Goal: Task Accomplishment & Management: Manage account settings

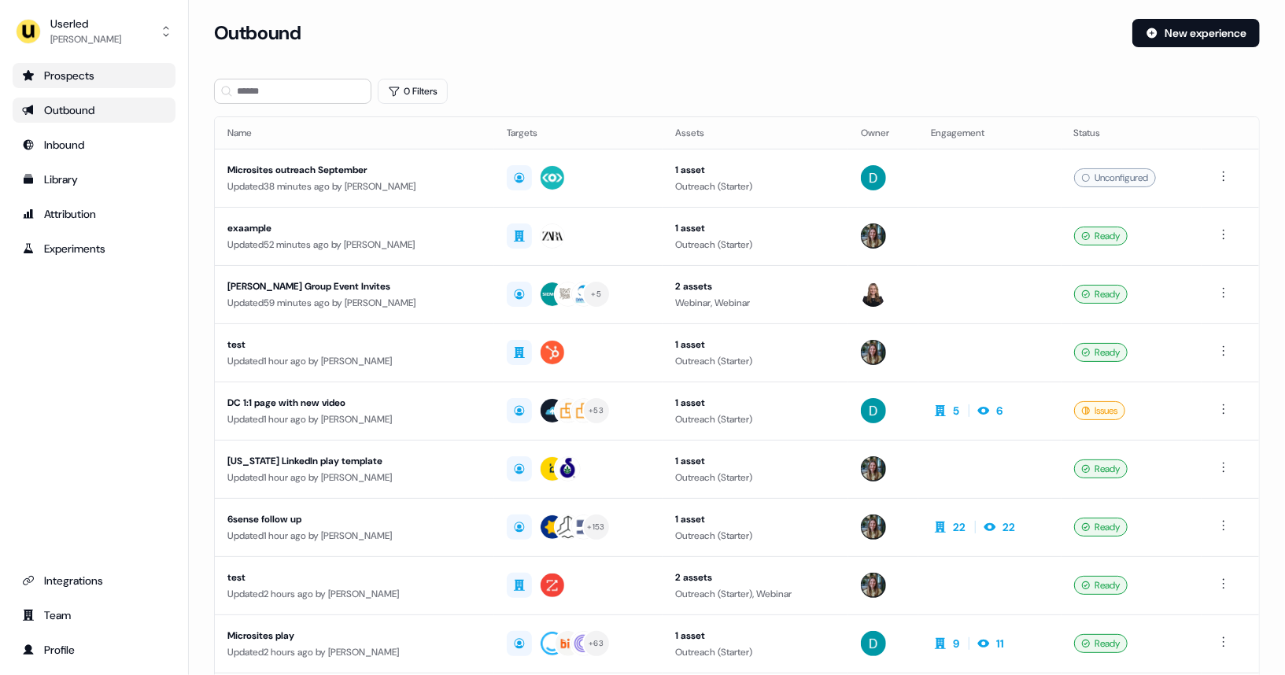
click at [72, 74] on div "Prospects" at bounding box center [94, 76] width 144 height 16
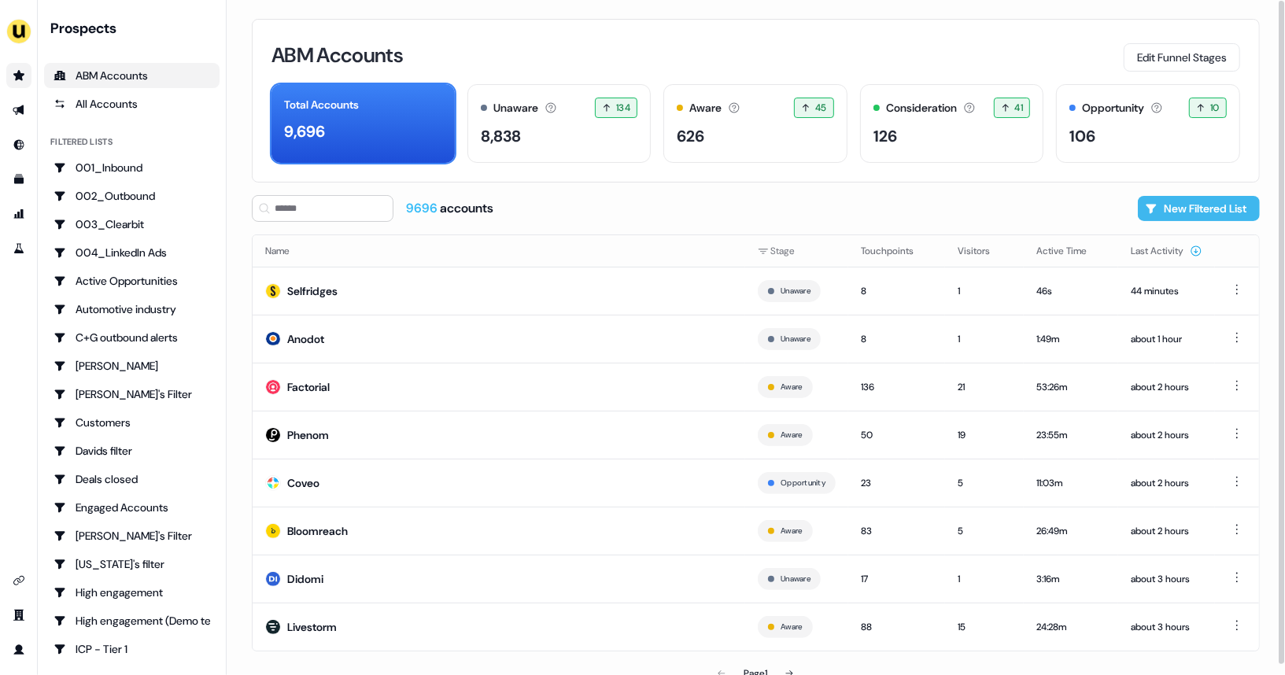
click at [1226, 201] on button "New Filtered List" at bounding box center [1199, 208] width 122 height 25
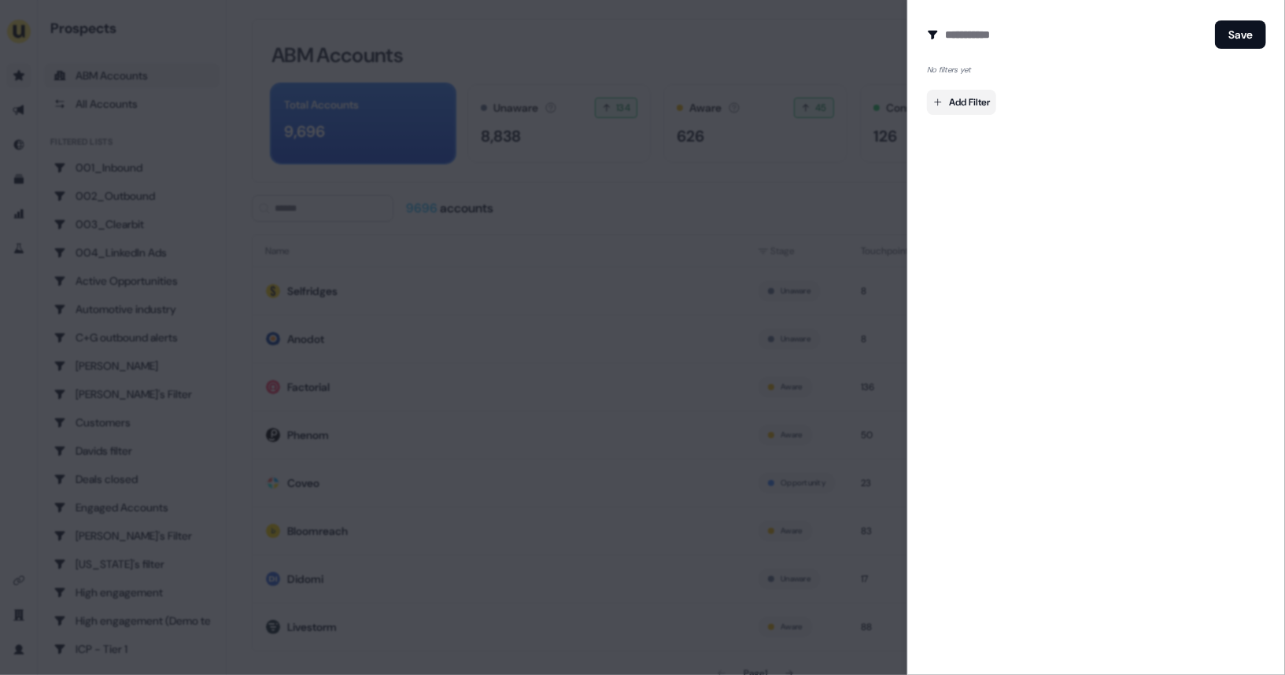
click at [989, 105] on body "For the best experience switch devices to a bigger screen. Go to [DOMAIN_NAME] …" at bounding box center [642, 337] width 1285 height 675
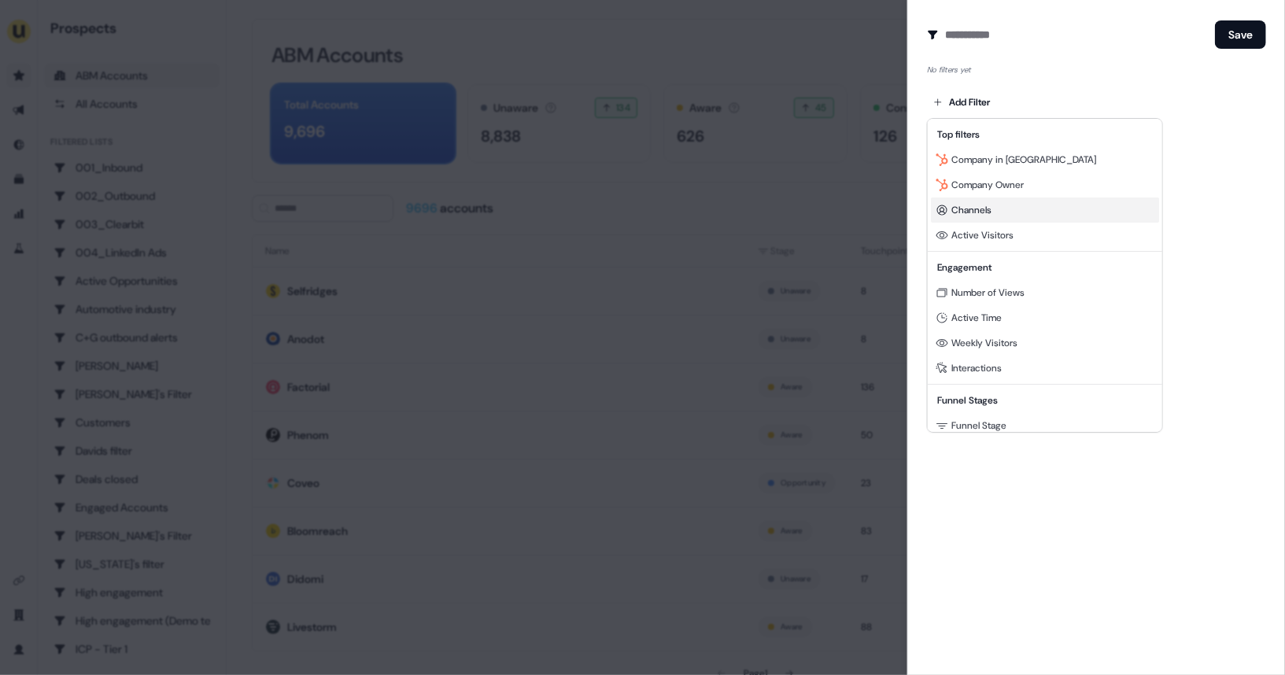
click at [985, 209] on span "Channels" at bounding box center [971, 210] width 40 height 13
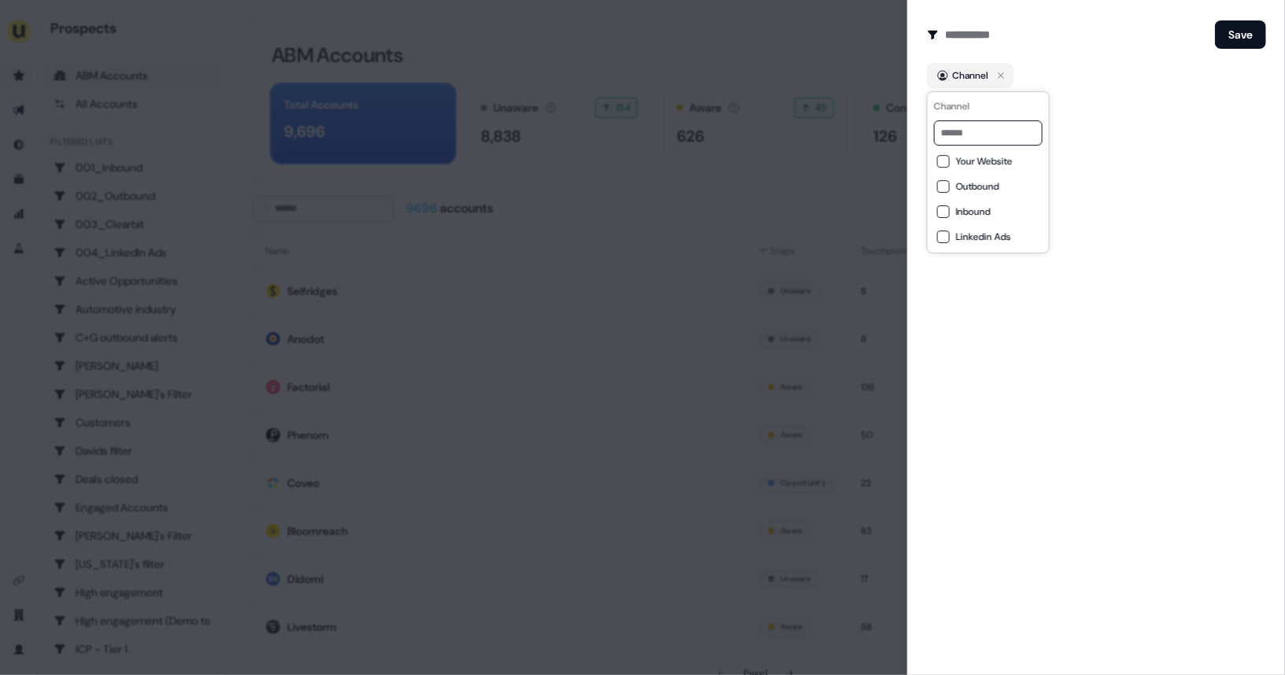
click at [944, 238] on button "Linkedin Ads" at bounding box center [943, 237] width 13 height 13
click at [1230, 27] on button "Save" at bounding box center [1240, 34] width 51 height 28
click at [828, 169] on div at bounding box center [642, 337] width 1285 height 675
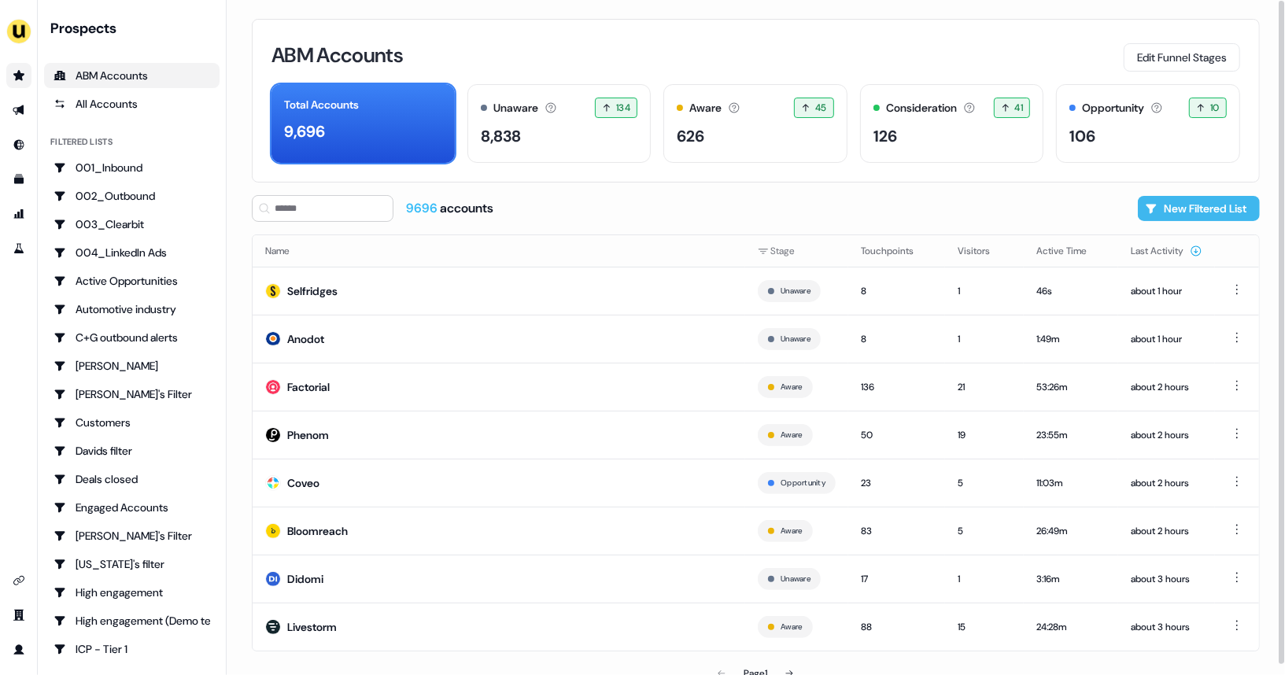
click at [1182, 205] on button "New Filtered List" at bounding box center [1199, 208] width 122 height 25
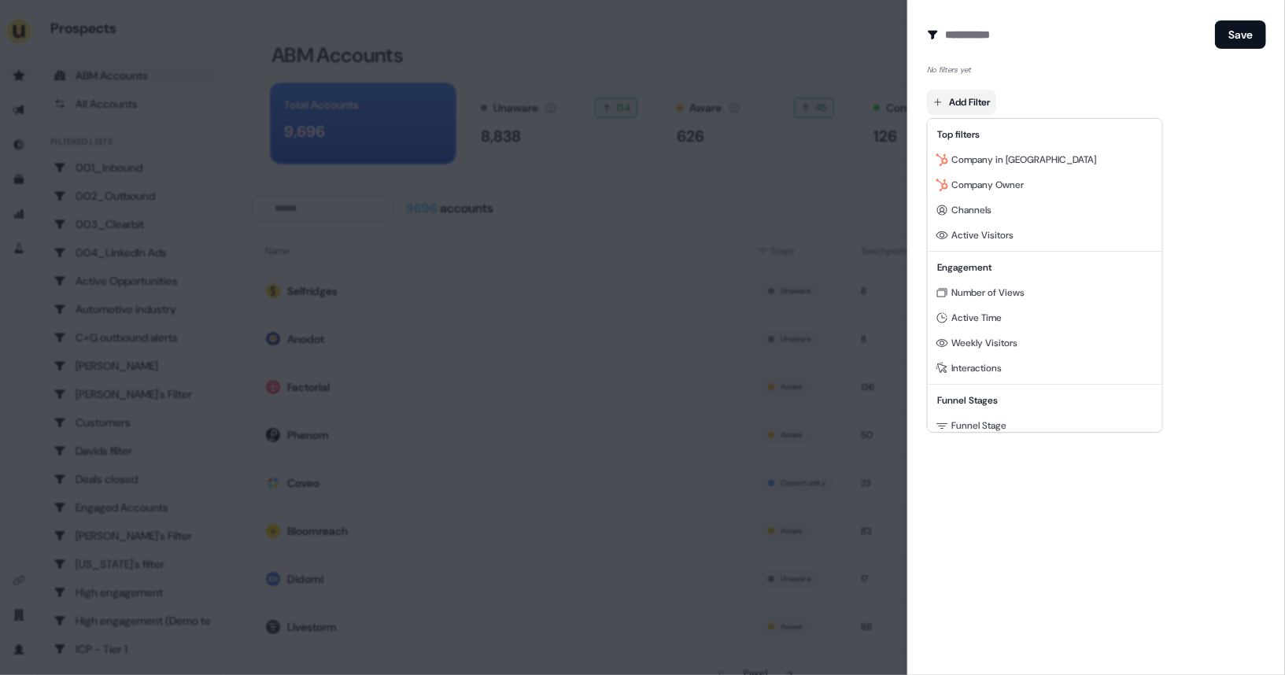
click at [948, 105] on body "For the best experience switch devices to a bigger screen. Go to [DOMAIN_NAME] …" at bounding box center [642, 337] width 1285 height 675
click at [945, 236] on icon at bounding box center [941, 235] width 12 height 8
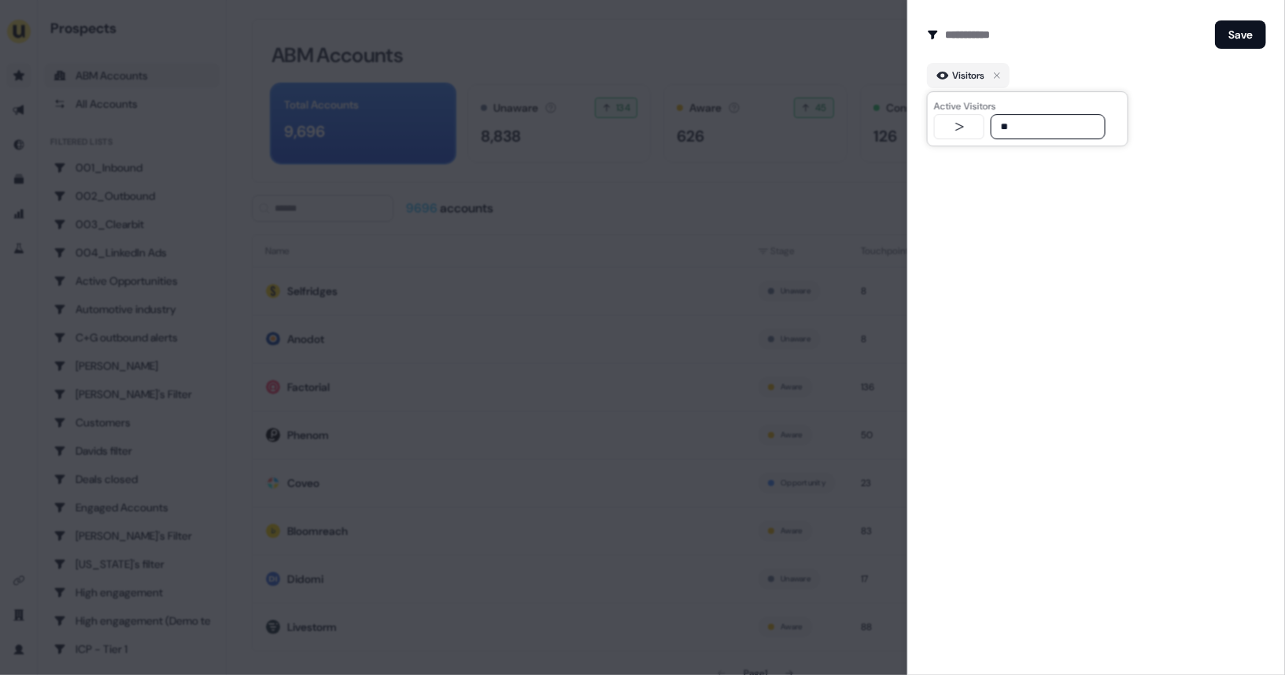
type input "**"
click at [1027, 42] on input at bounding box center [1077, 34] width 264 height 31
click at [1023, 42] on input at bounding box center [1077, 34] width 264 height 31
type input "**********"
click at [1237, 41] on button "Save" at bounding box center [1240, 34] width 51 height 28
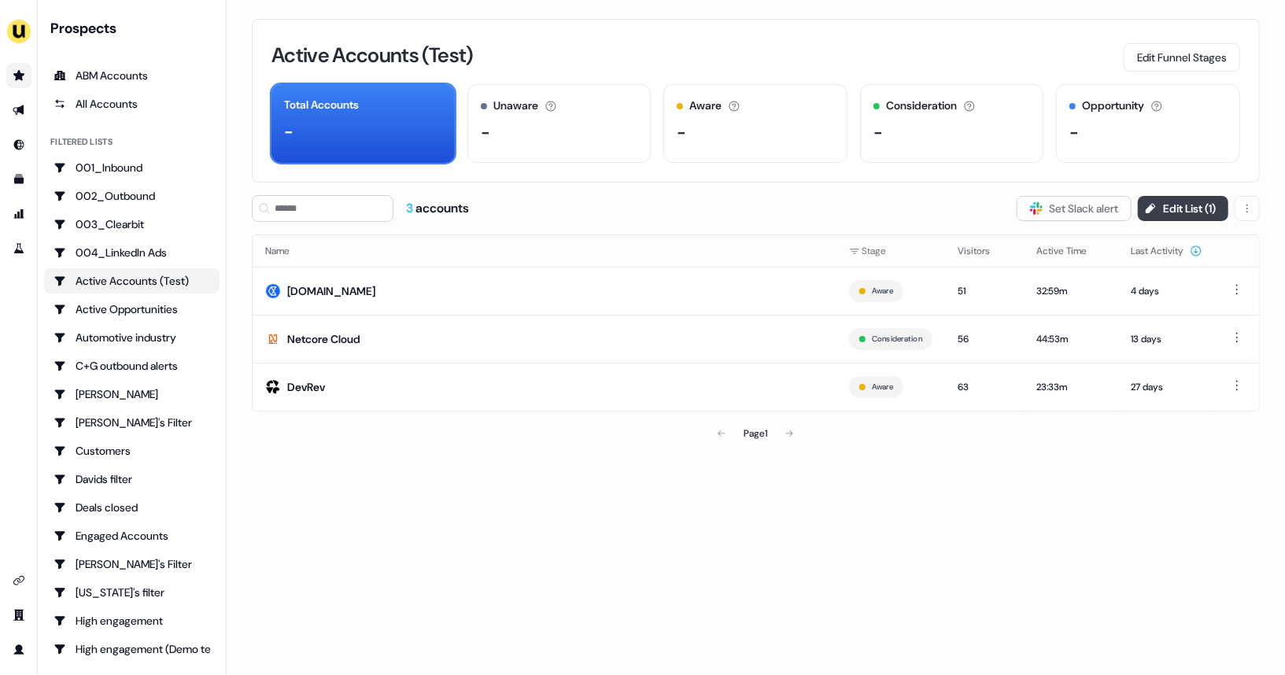
click at [1178, 201] on button "Edit List ( 1 )" at bounding box center [1183, 208] width 90 height 25
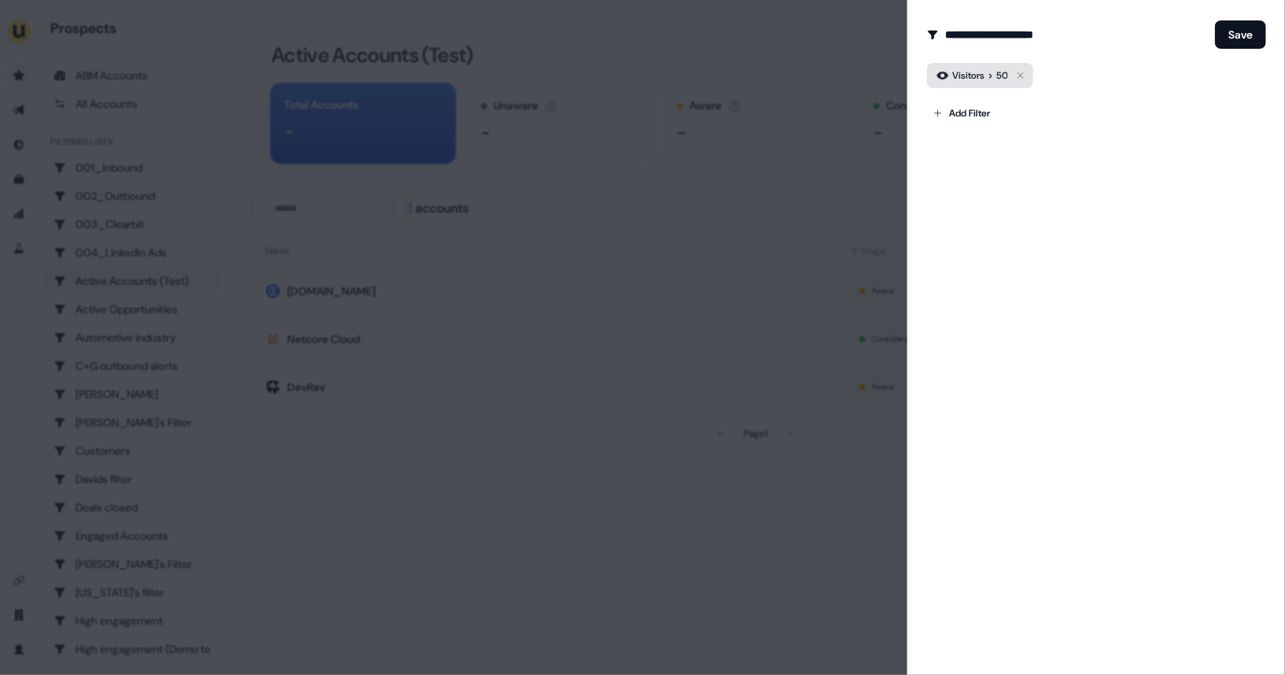
click at [1018, 76] on icon "button" at bounding box center [1020, 75] width 19 height 19
click at [974, 97] on body "For the best experience switch devices to a bigger screen. Go to [DOMAIN_NAME] …" at bounding box center [642, 337] width 1285 height 675
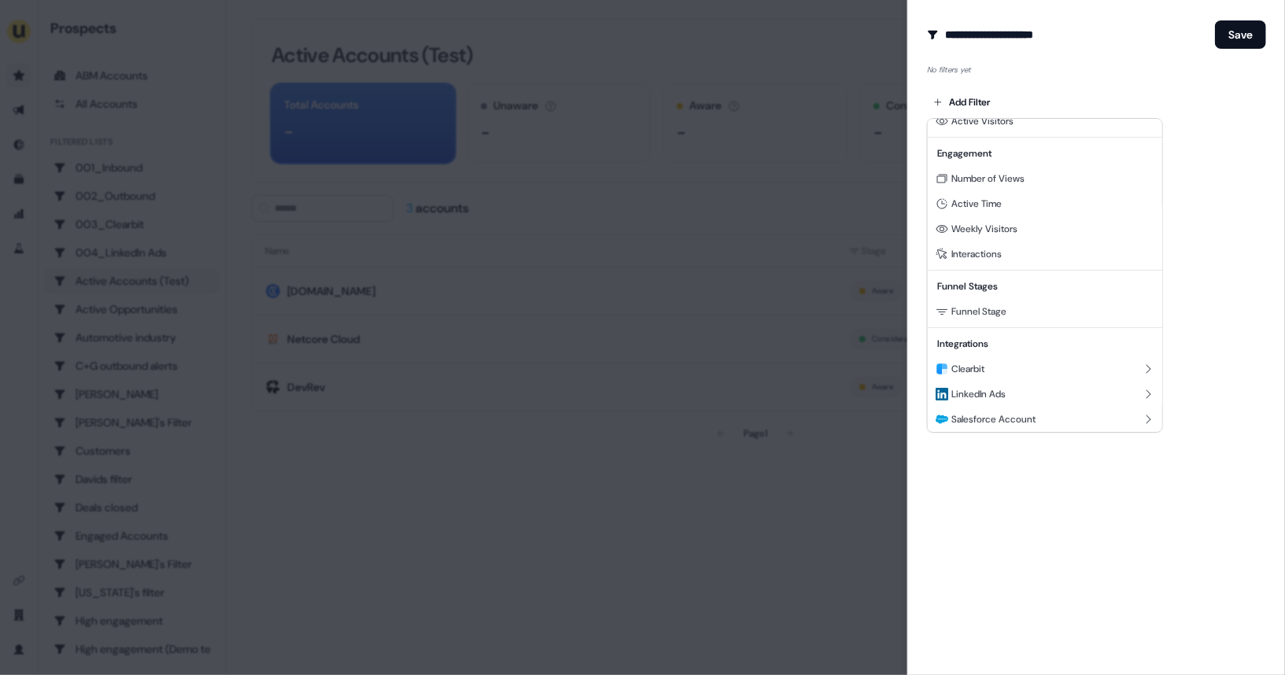
scroll to position [115, 0]
click at [973, 308] on span "Funnel Stage" at bounding box center [978, 310] width 55 height 13
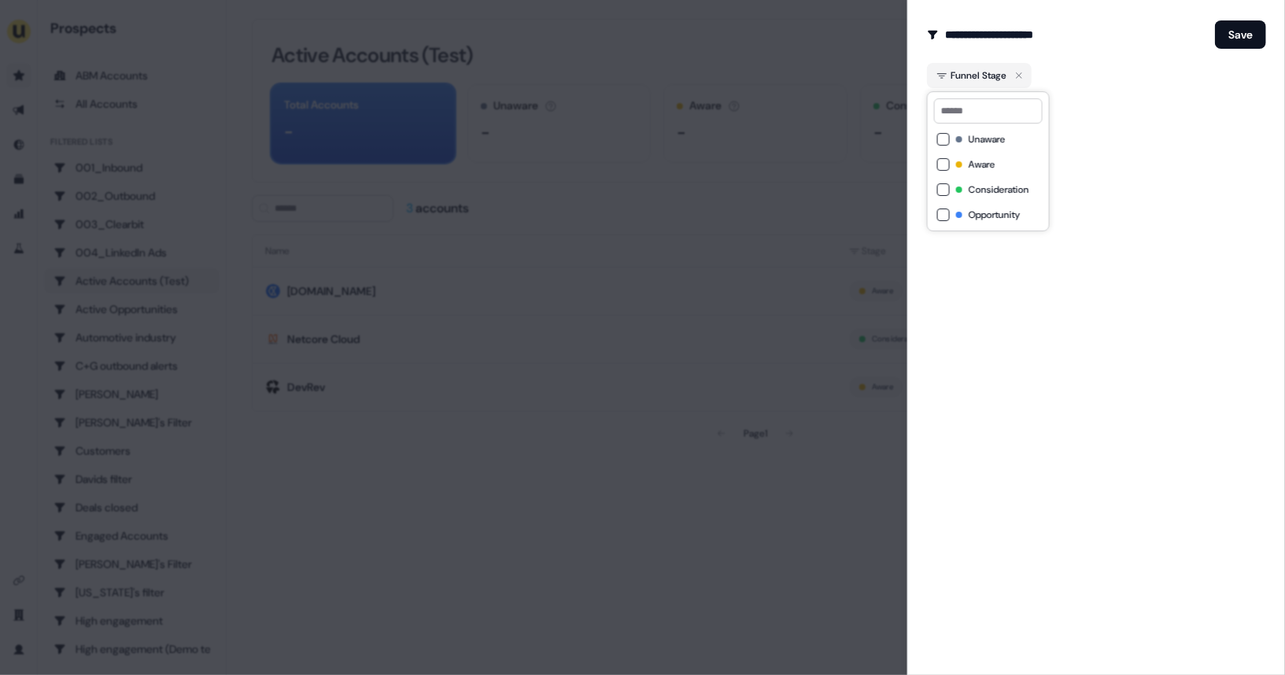
click at [939, 219] on button "Opportunity" at bounding box center [943, 214] width 13 height 13
click at [1239, 39] on button "Save" at bounding box center [1240, 34] width 51 height 28
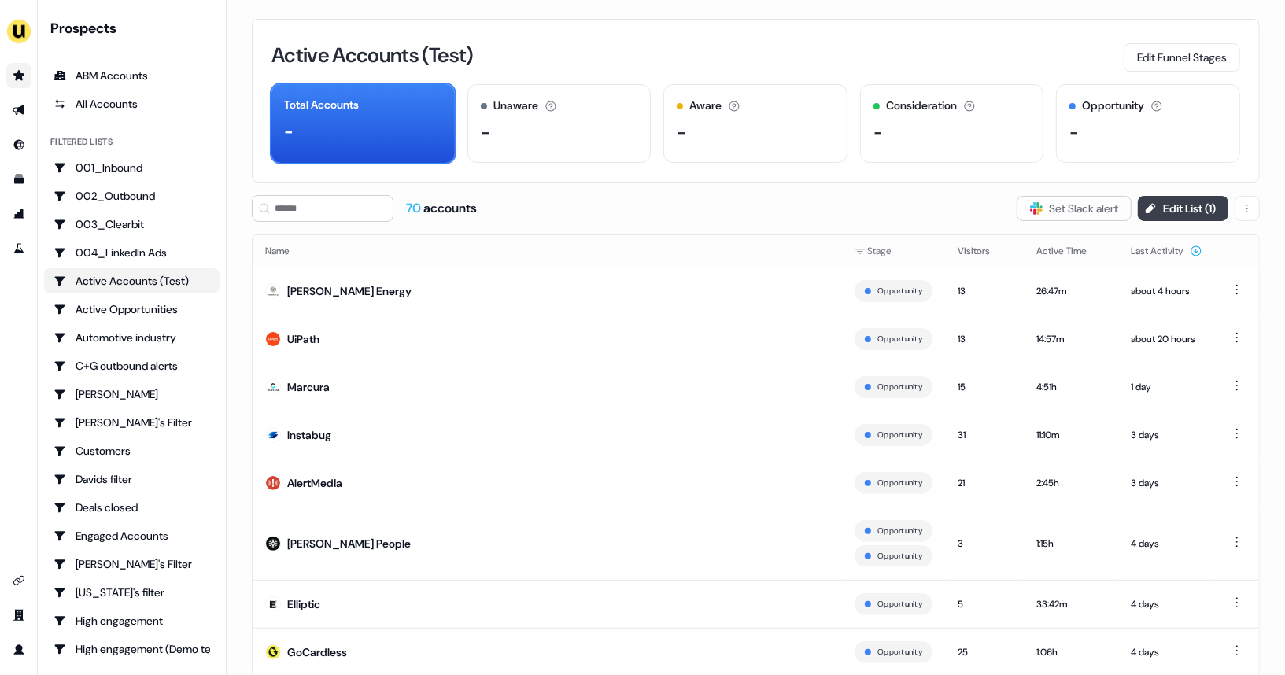
click at [1174, 215] on button "Edit List ( 1 )" at bounding box center [1183, 208] width 90 height 25
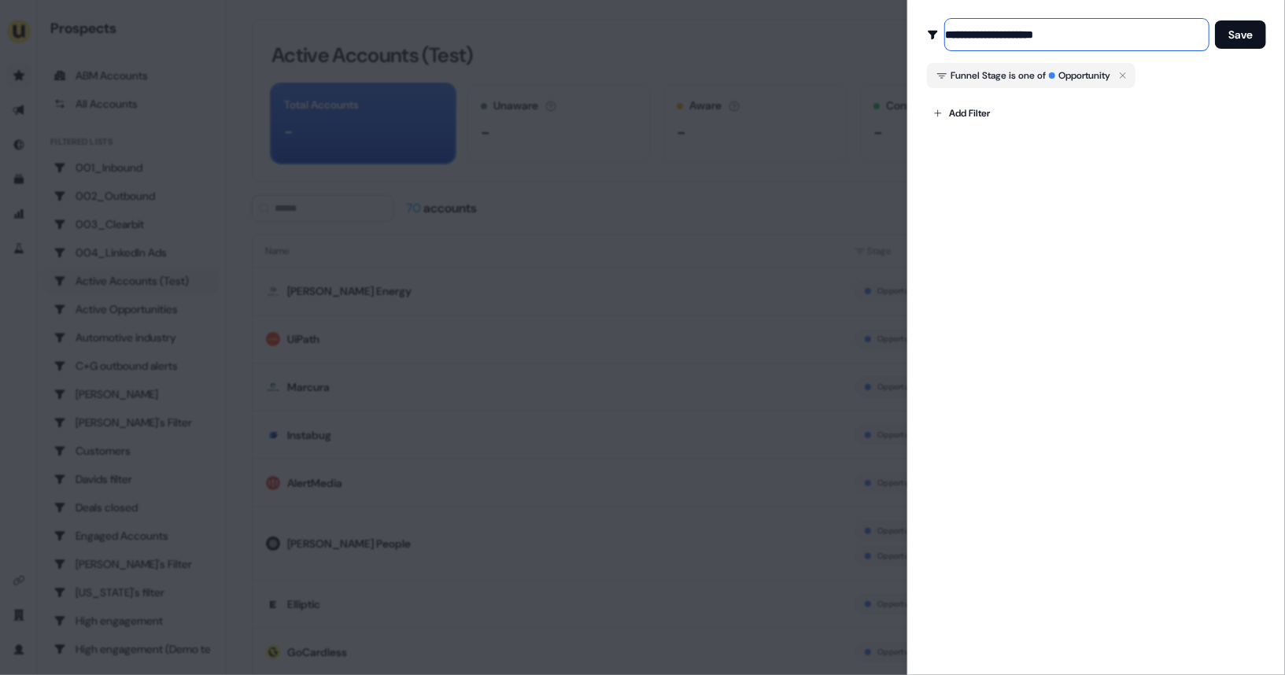
click at [1079, 38] on input "**********" at bounding box center [1077, 34] width 264 height 31
click at [1131, 86] on button "Funnel Stage is one of Opportunity" at bounding box center [1031, 75] width 208 height 25
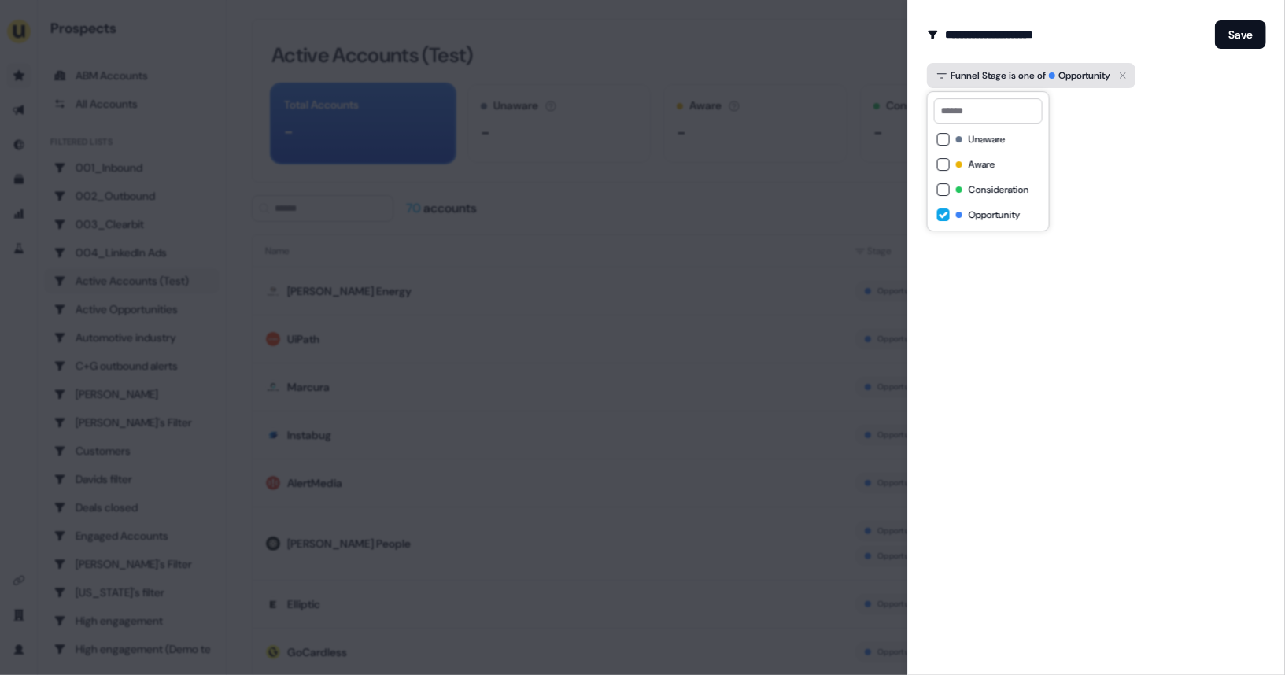
click at [1126, 75] on icon "button" at bounding box center [1122, 75] width 19 height 19
click at [1132, 72] on icon "button" at bounding box center [1122, 75] width 19 height 19
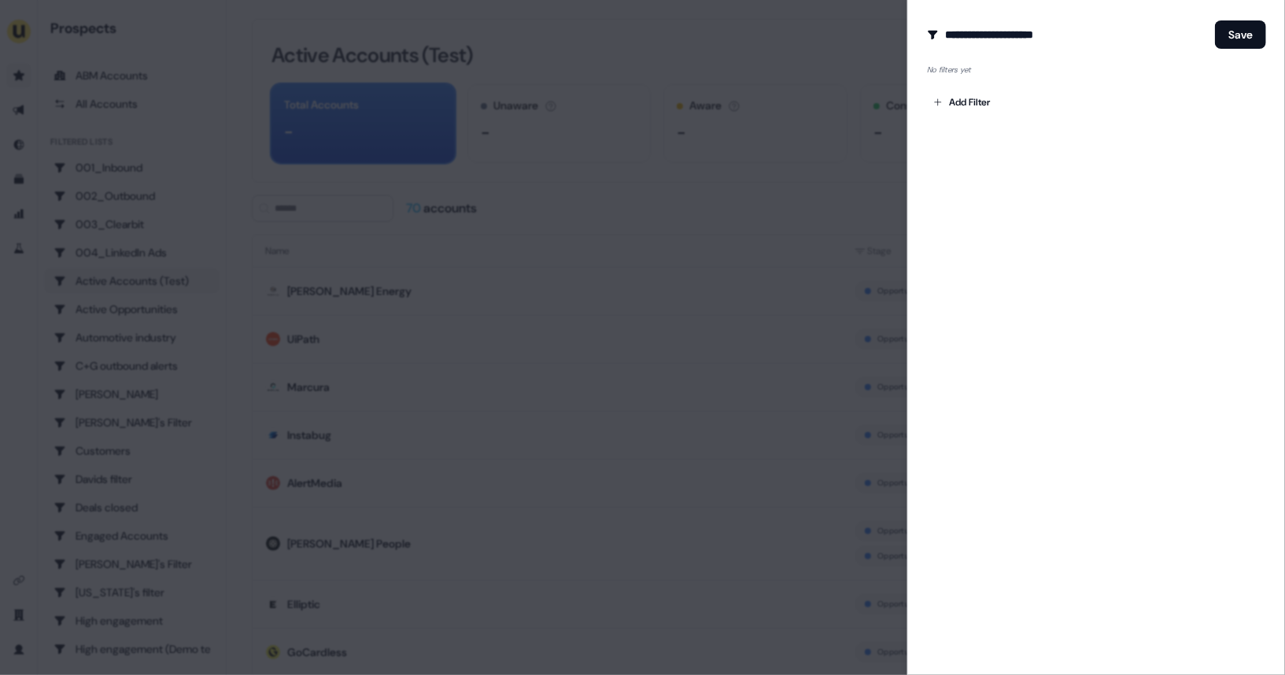
click at [1119, 51] on form "**********" at bounding box center [1096, 67] width 339 height 96
click at [1119, 39] on input "**********" at bounding box center [1077, 34] width 264 height 31
click at [1159, 51] on form "Edit Audience Filter Modify the name and filters for this audience Save No filt…" at bounding box center [1096, 67] width 339 height 96
click at [856, 41] on div at bounding box center [642, 337] width 1285 height 675
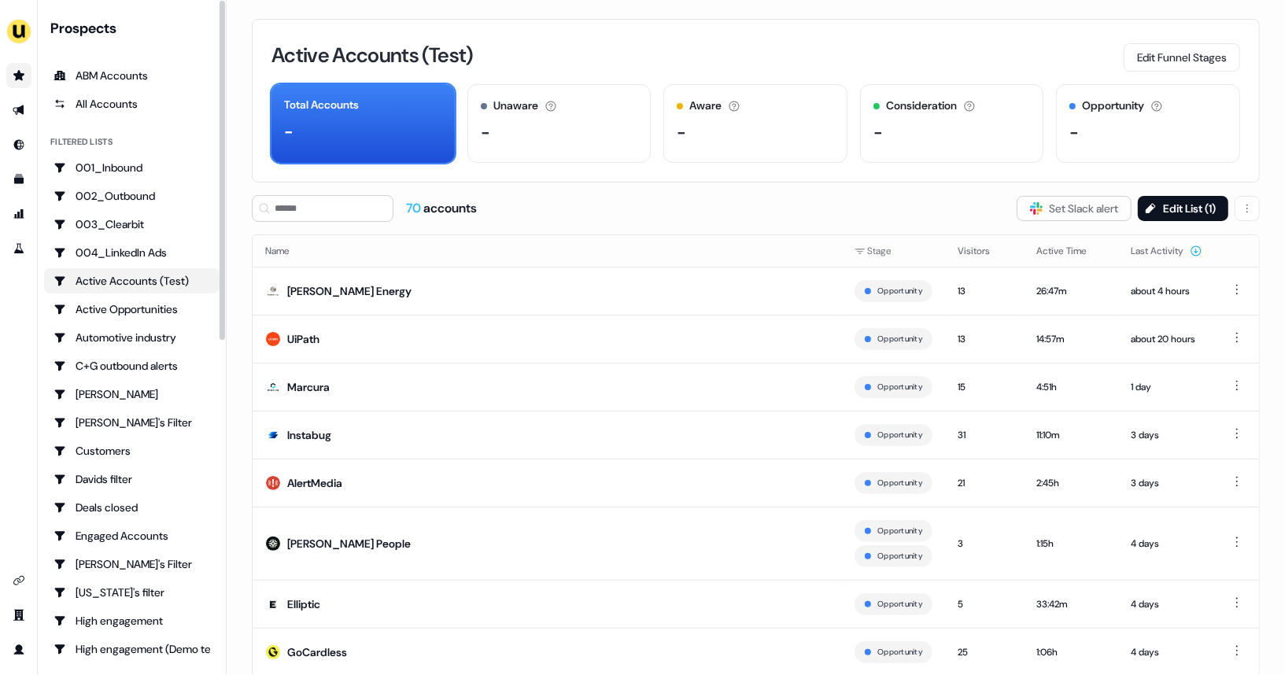
click at [154, 278] on div "Active Accounts (Test)" at bounding box center [131, 281] width 157 height 16
click at [110, 104] on div "All Accounts" at bounding box center [131, 104] width 157 height 16
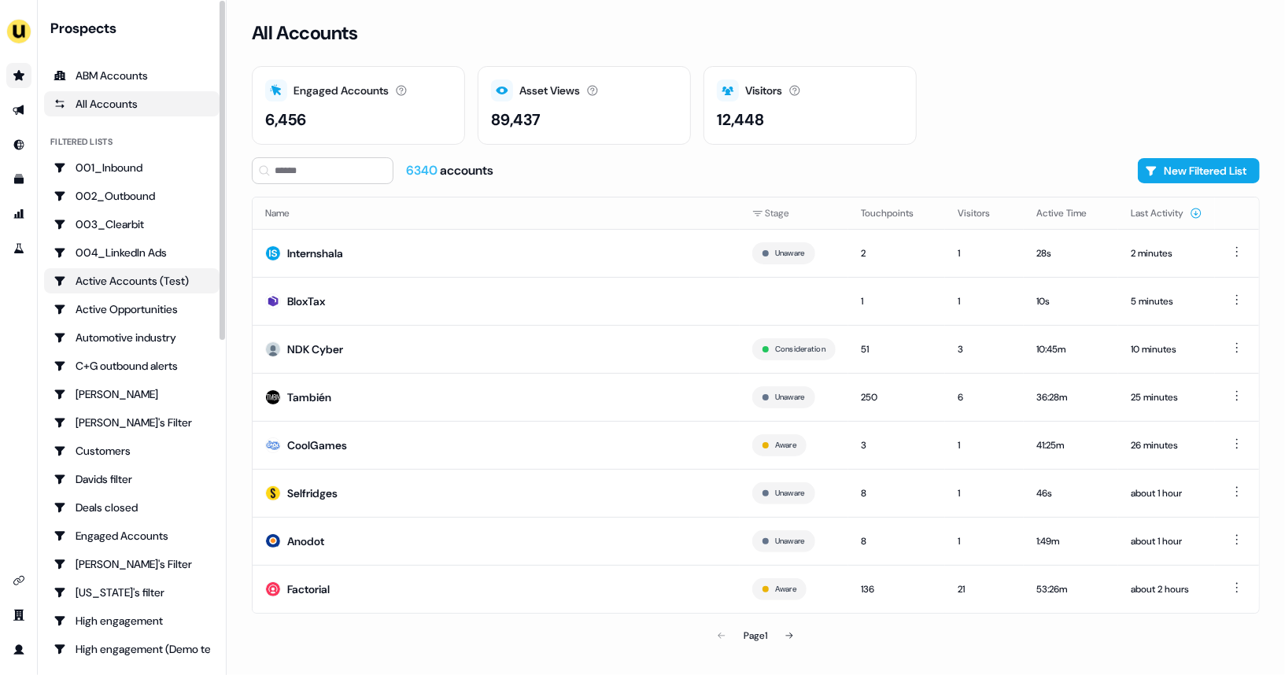
click at [162, 280] on div "Active Accounts (Test)" at bounding box center [131, 281] width 157 height 16
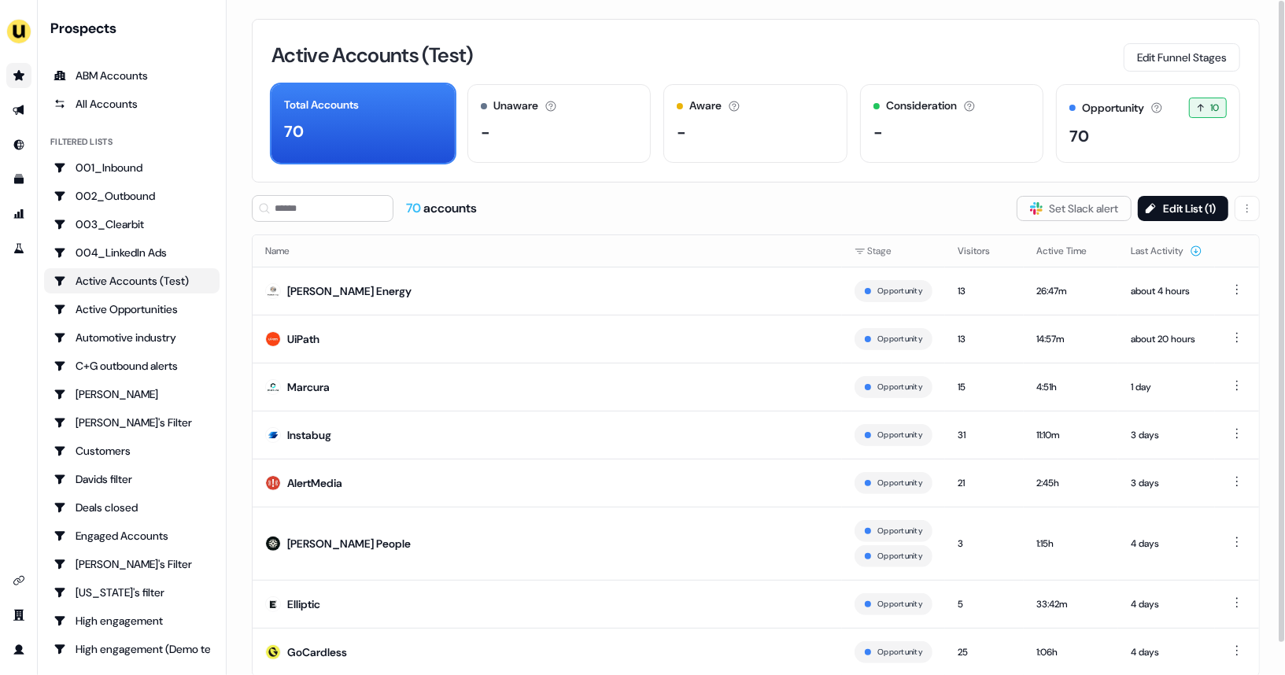
click at [452, 55] on h3 "Active Accounts (Test)" at bounding box center [371, 55] width 201 height 20
click at [473, 55] on h3 "Active Accounts (Test)" at bounding box center [371, 55] width 201 height 20
click at [1166, 209] on button "Edit List ( 1 )" at bounding box center [1183, 208] width 90 height 25
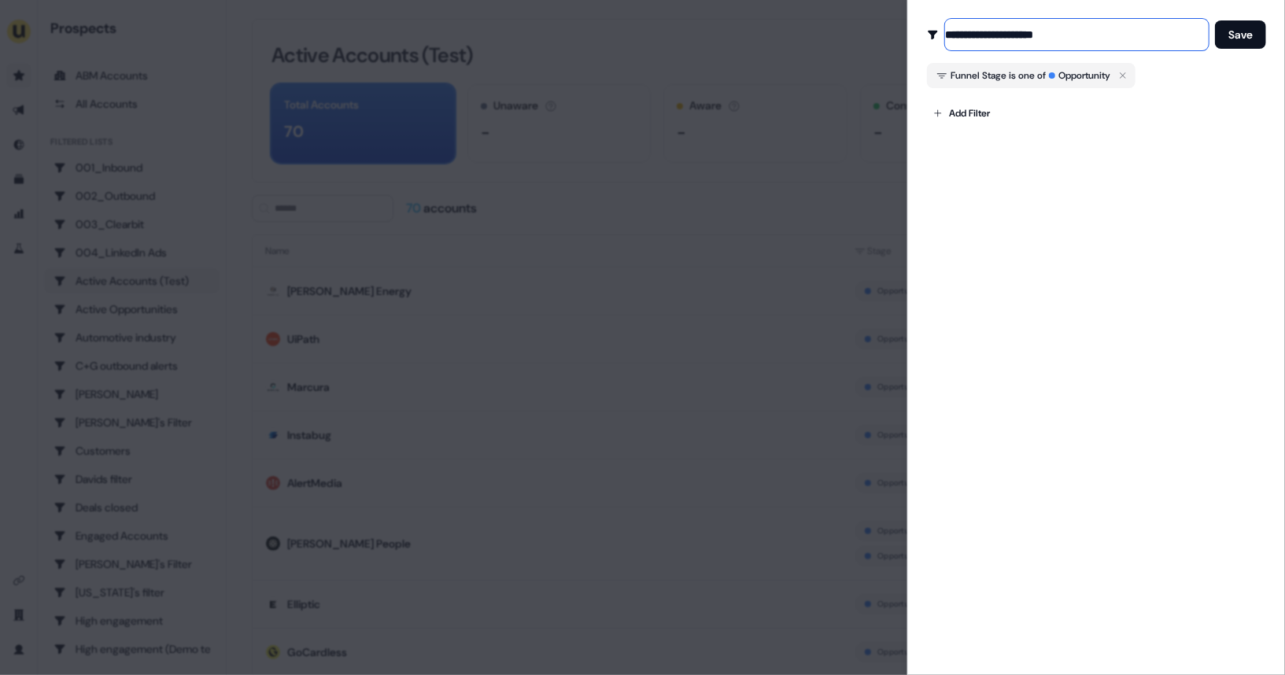
click at [1041, 36] on input "**********" at bounding box center [1077, 34] width 264 height 31
type input "**********"
click at [1222, 39] on button "Save" at bounding box center [1240, 34] width 51 height 28
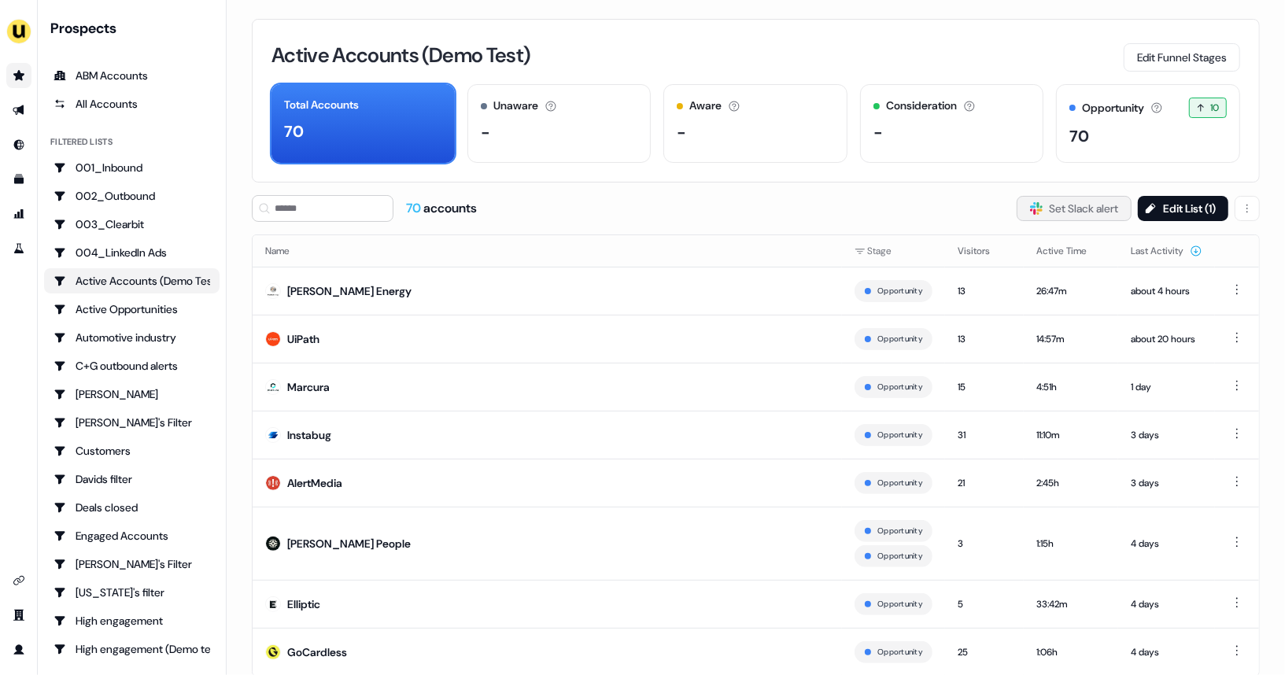
click at [1070, 200] on button "Slack Logo SVG Set Slack alert" at bounding box center [1073, 208] width 115 height 25
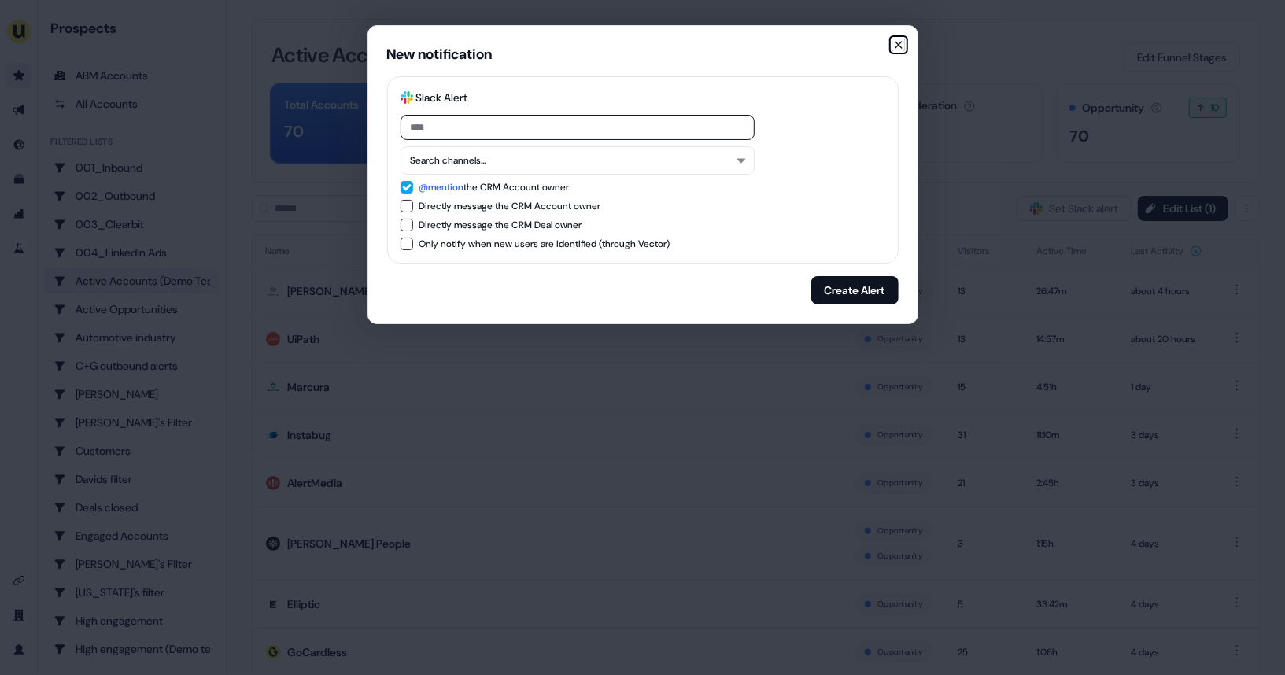
click at [899, 49] on icon "button" at bounding box center [898, 45] width 13 height 13
